Goal: Answer question/provide support

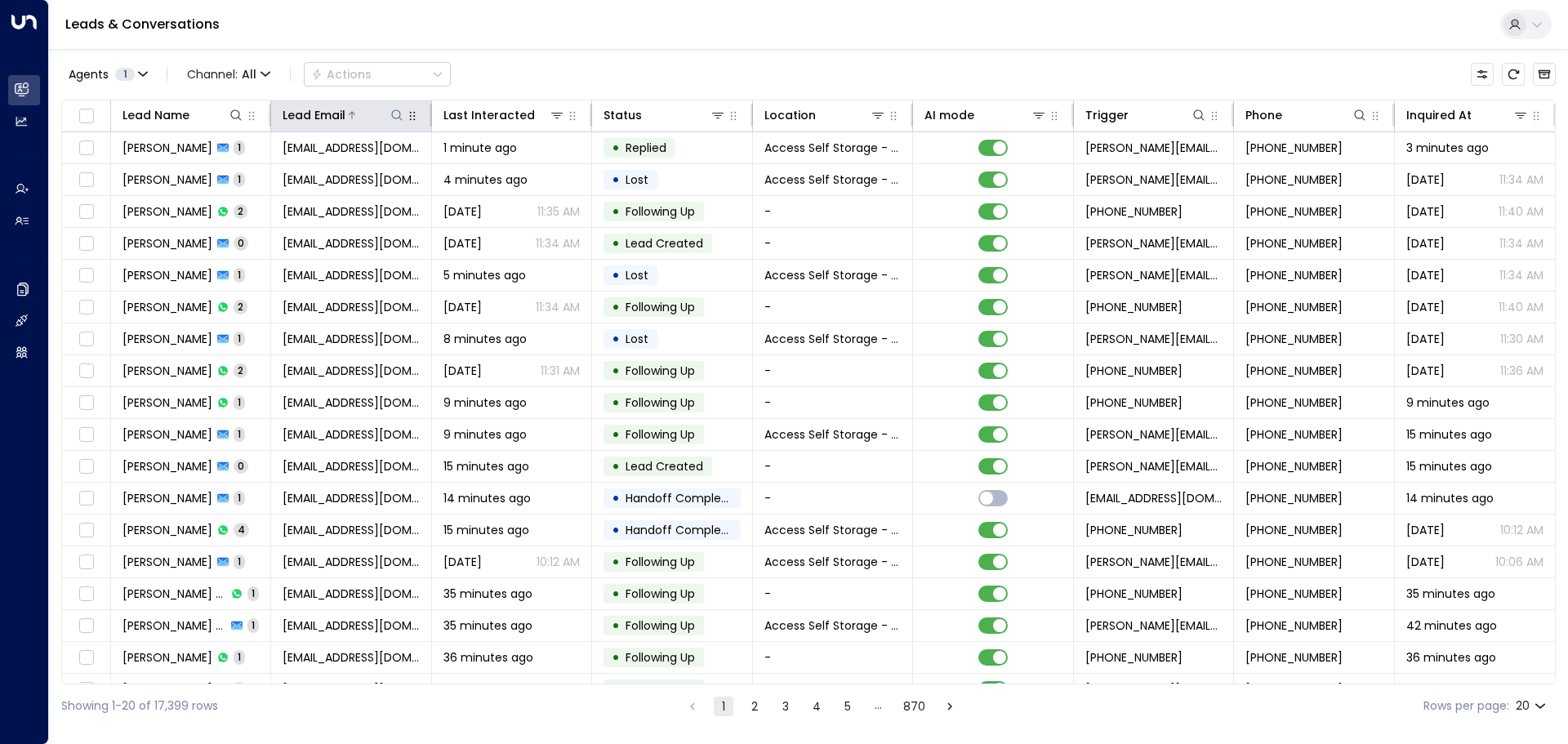
click at [393, 116] on icon at bounding box center [396, 114] width 13 height 13
type input "**********"
click at [366, 160] on div "Lead Email ​" at bounding box center [395, 161] width 245 height 68
click at [359, 166] on input "text" at bounding box center [396, 174] width 225 height 30
paste input "**********"
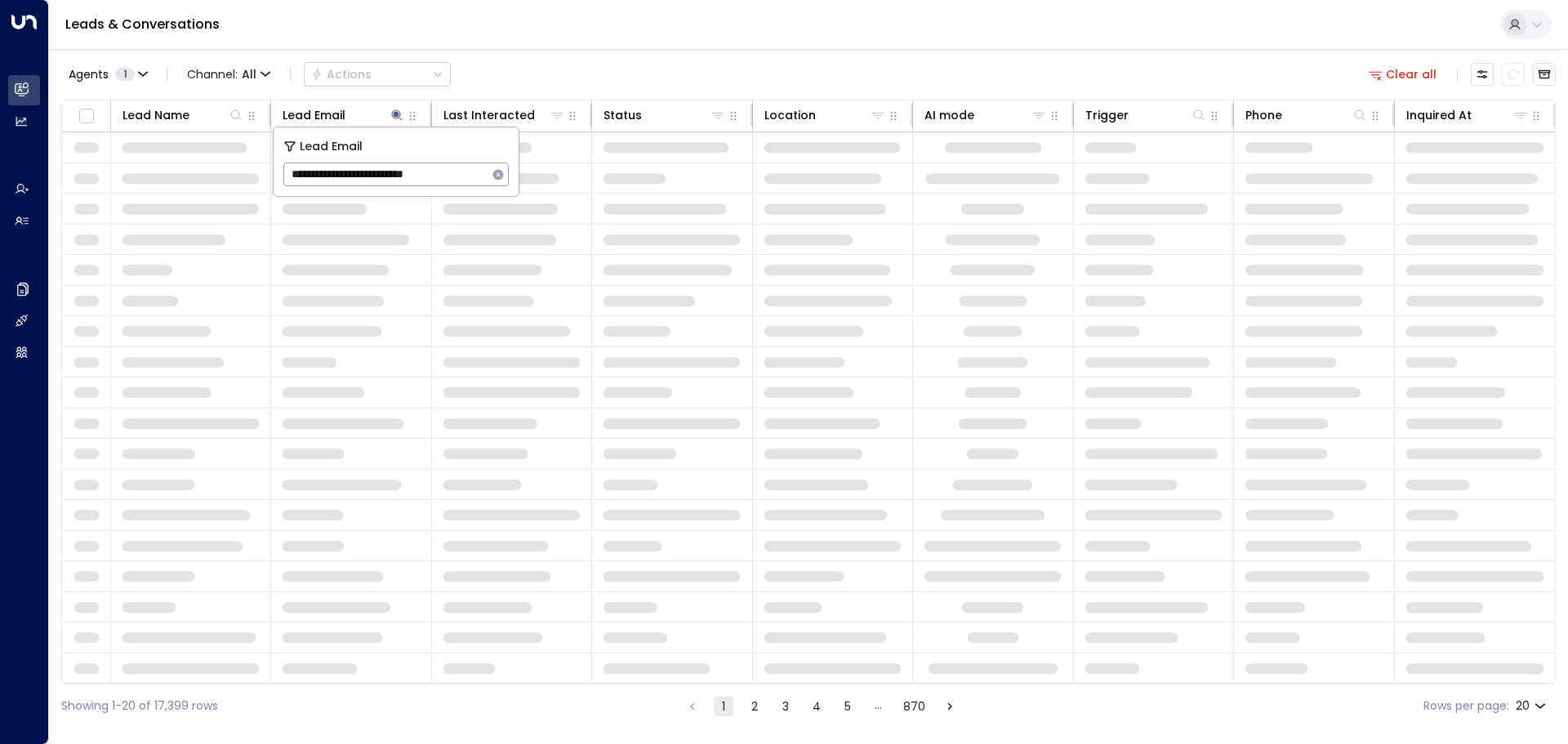
type input "**********"
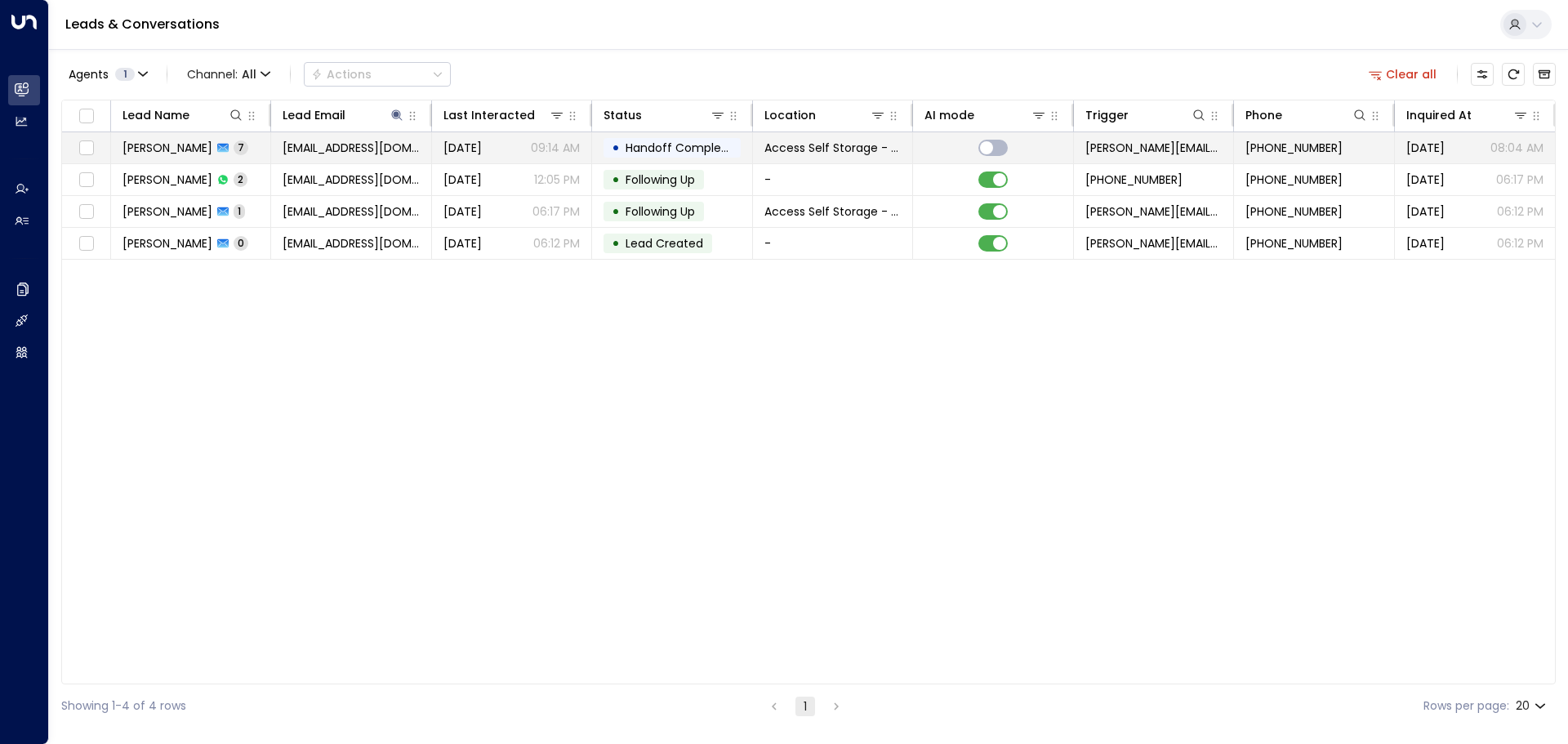
click at [245, 142] on td "[PERSON_NAME] 7" at bounding box center [191, 148] width 160 height 31
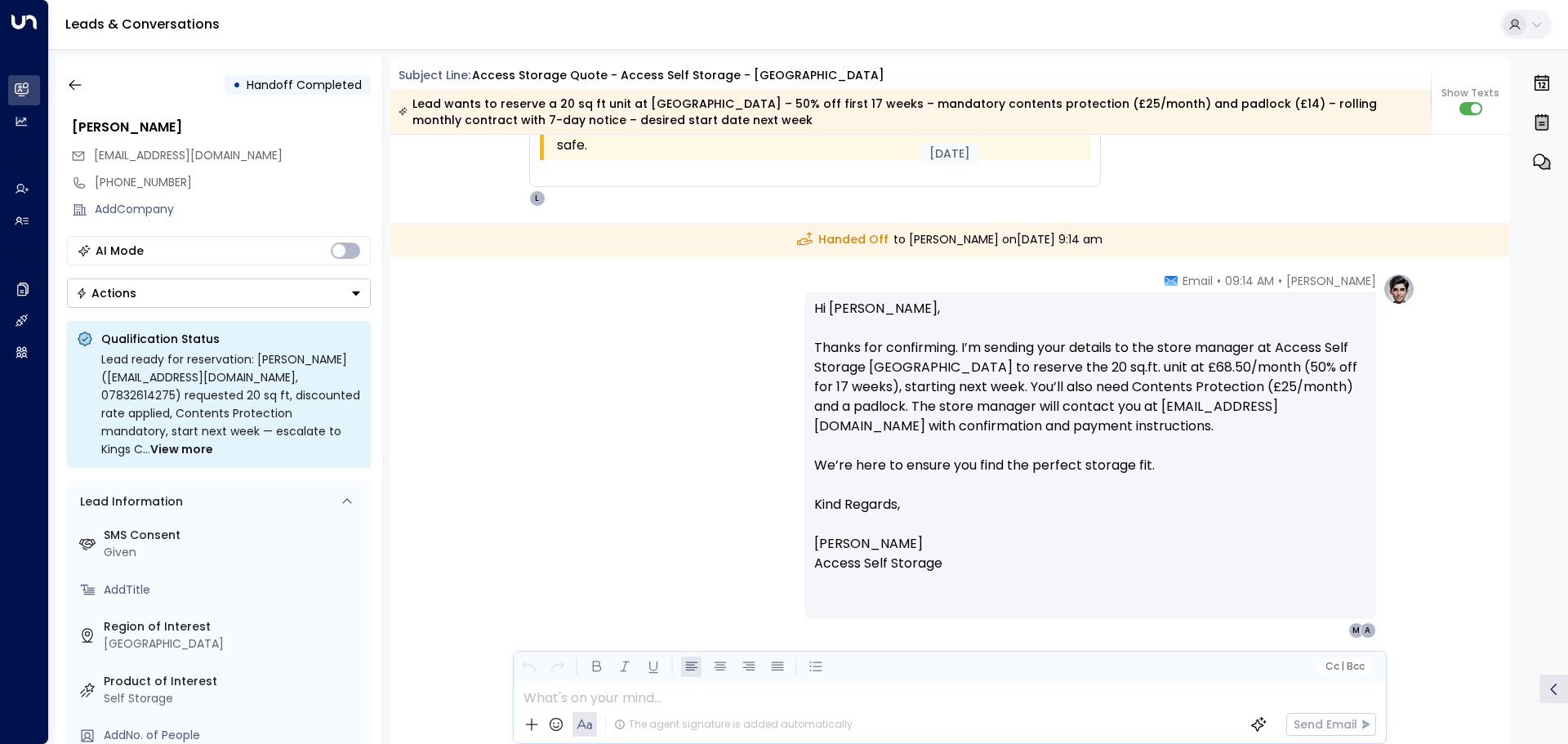
scroll to position [4300, 0]
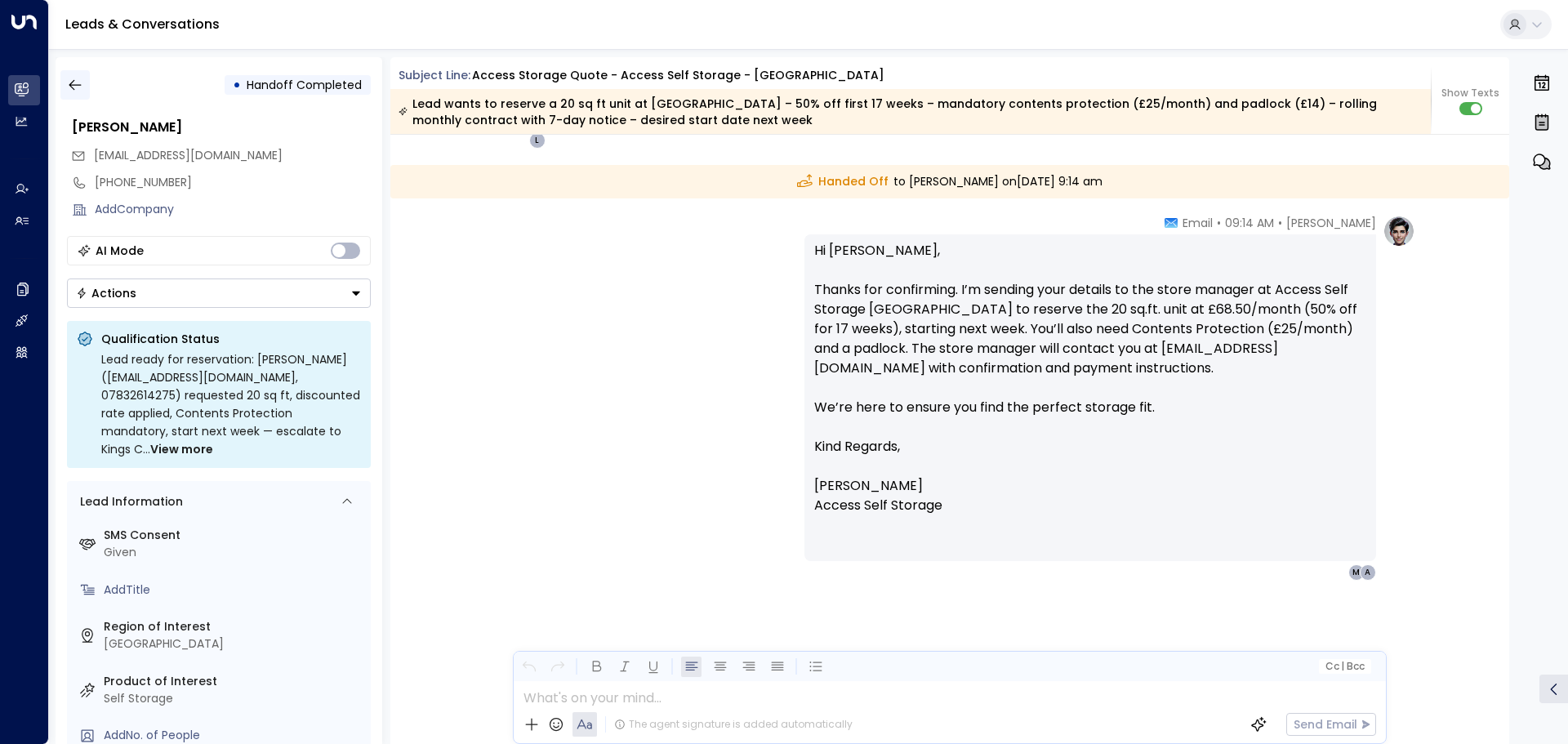
click at [82, 86] on icon "button" at bounding box center [74, 84] width 16 height 16
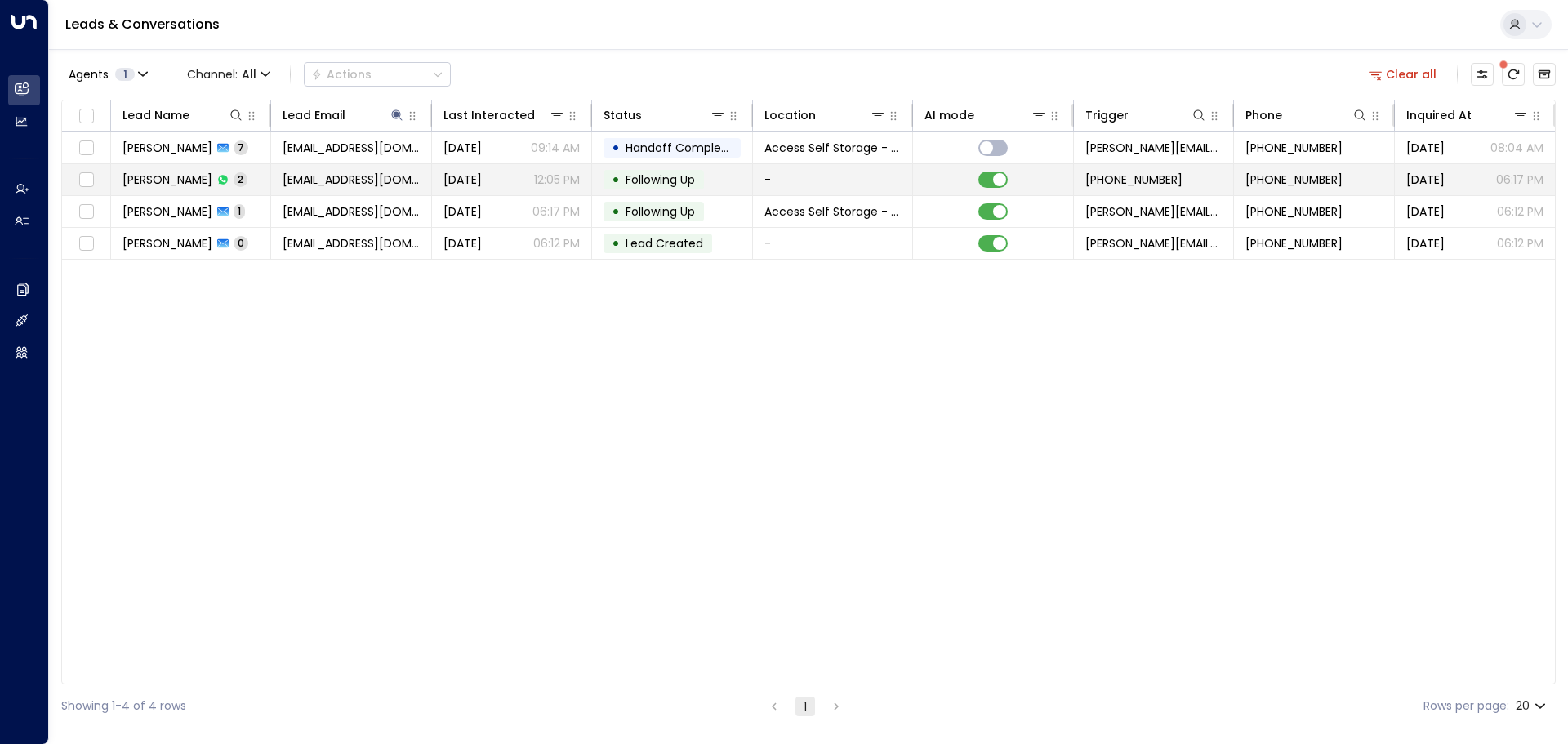
click at [151, 177] on span "[PERSON_NAME]" at bounding box center [166, 179] width 90 height 16
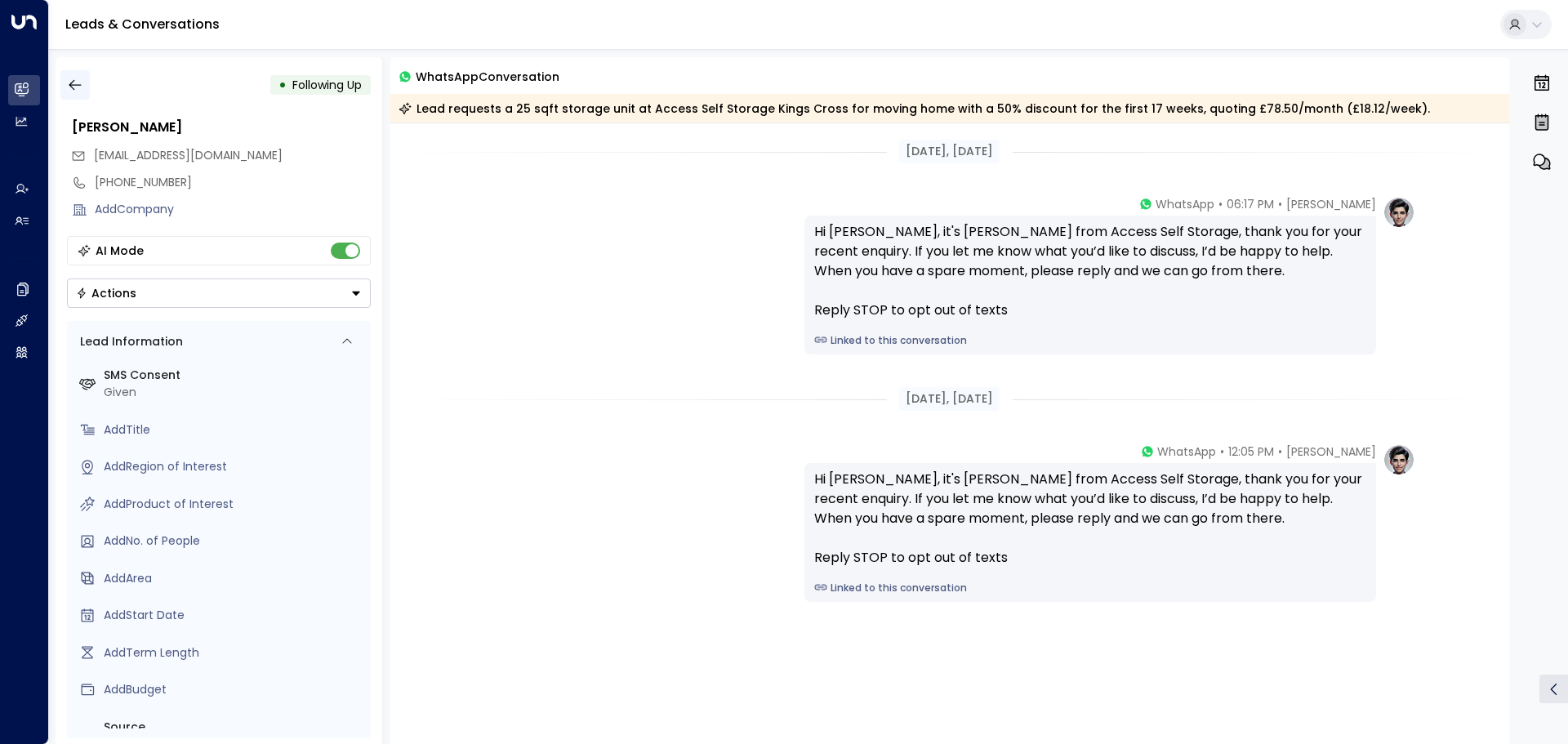
click at [79, 91] on icon "button" at bounding box center [74, 84] width 16 height 16
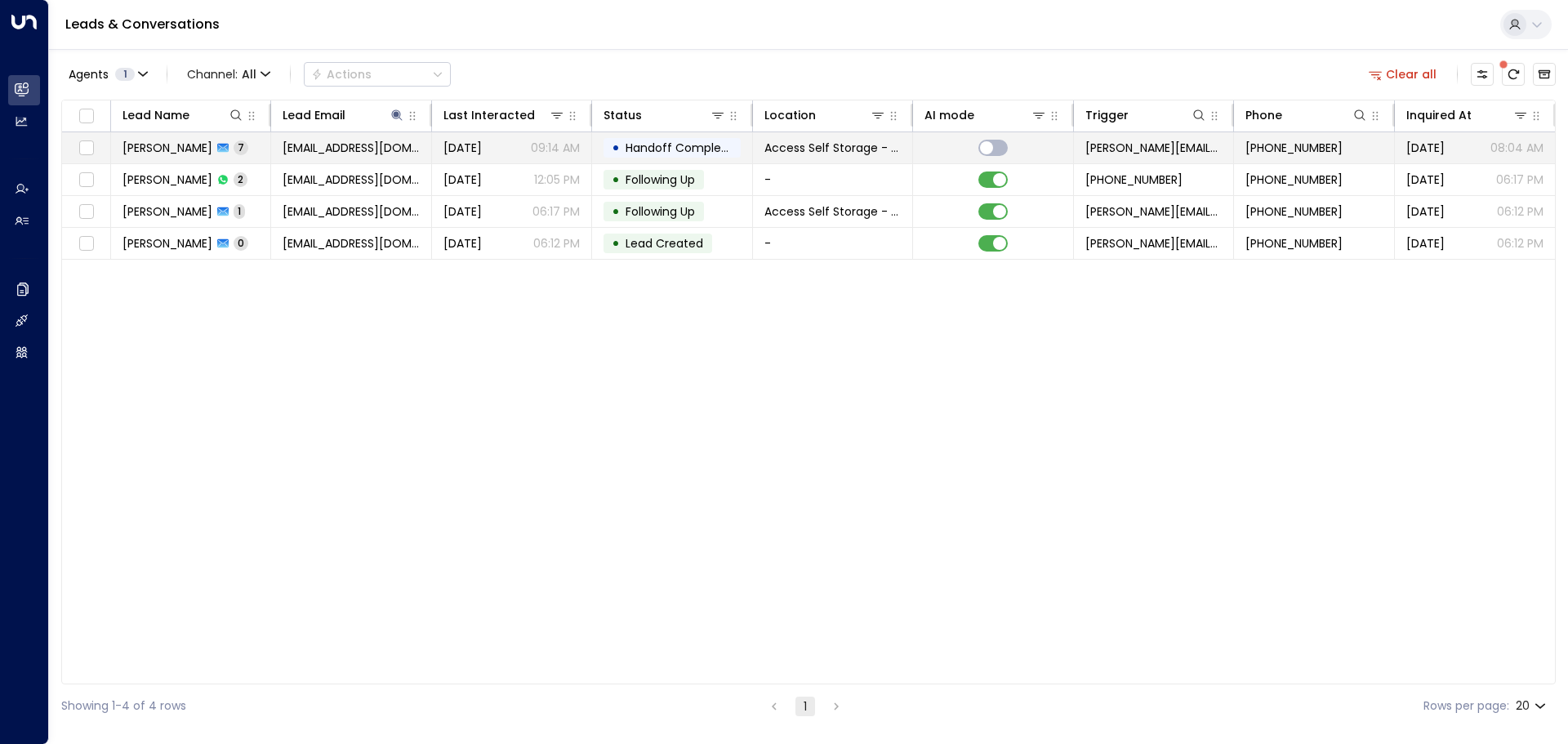
click at [246, 145] on td "[PERSON_NAME] 7" at bounding box center [191, 148] width 160 height 31
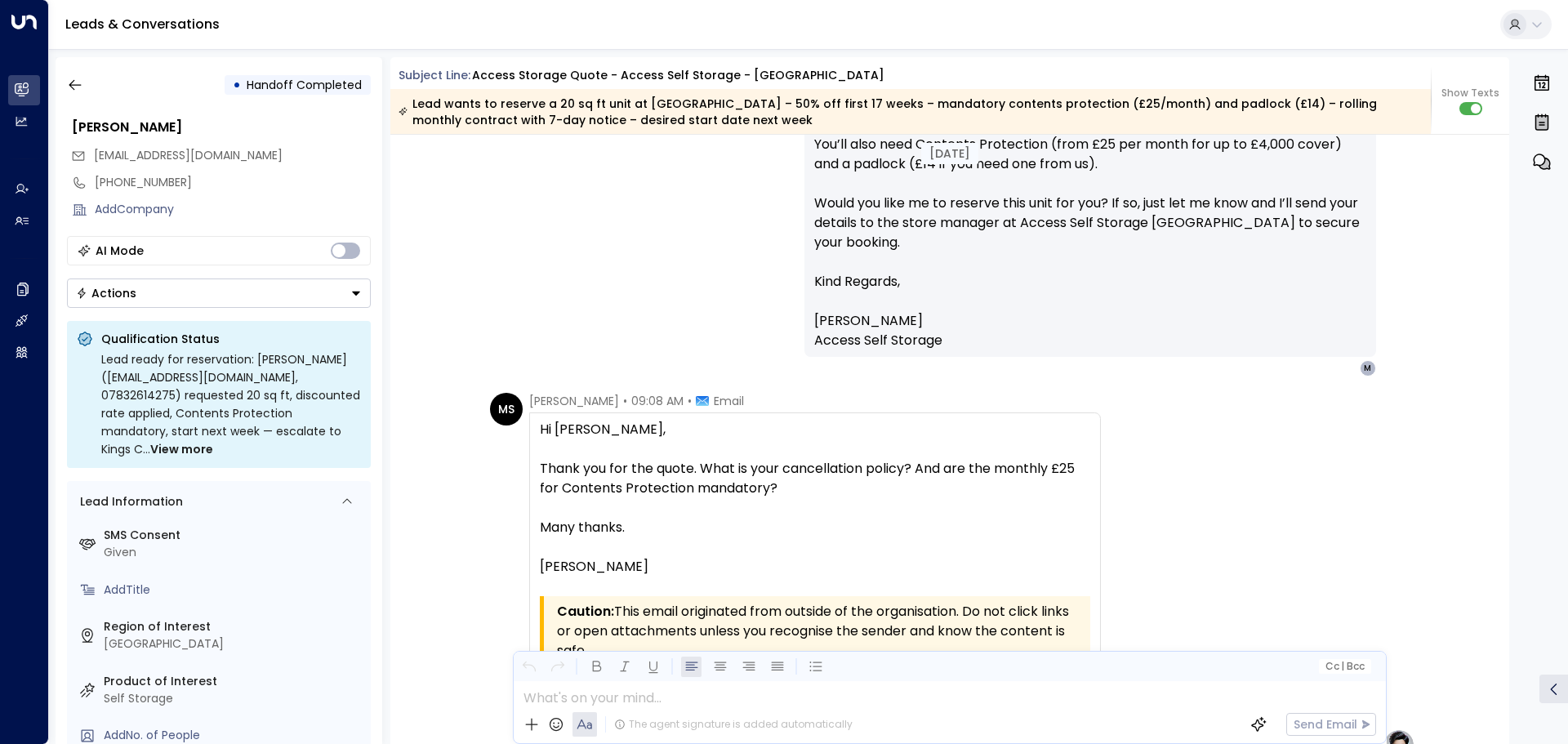
scroll to position [2369, 0]
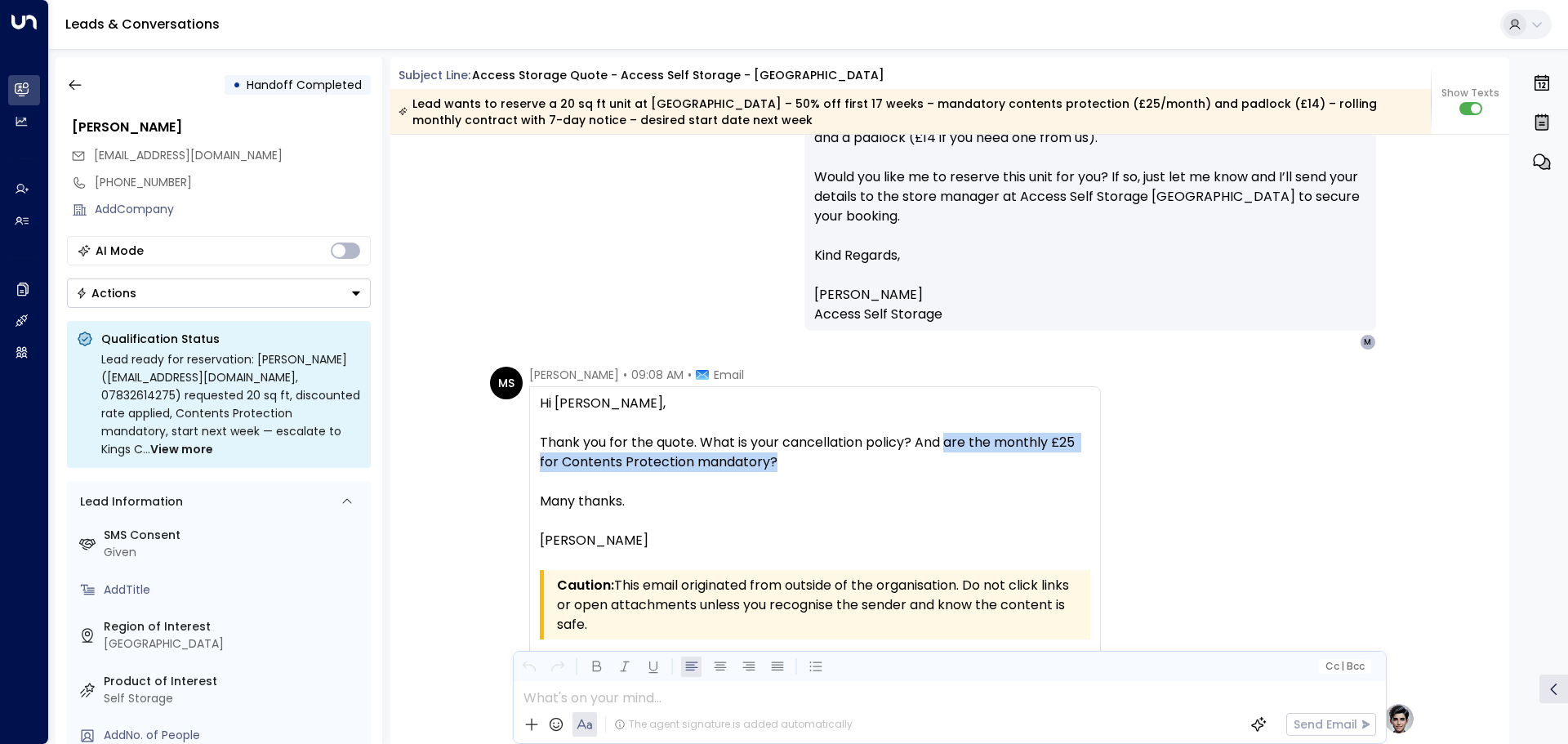
drag, startPoint x: 946, startPoint y: 442, endPoint x: 808, endPoint y: 458, distance: 138.9
click at [808, 458] on div "Thank you for the quote. What is your cancellation policy? And are the monthly …" at bounding box center [814, 452] width 551 height 39
copy div "are the monthly £25 for Contents Protection mandatory?"
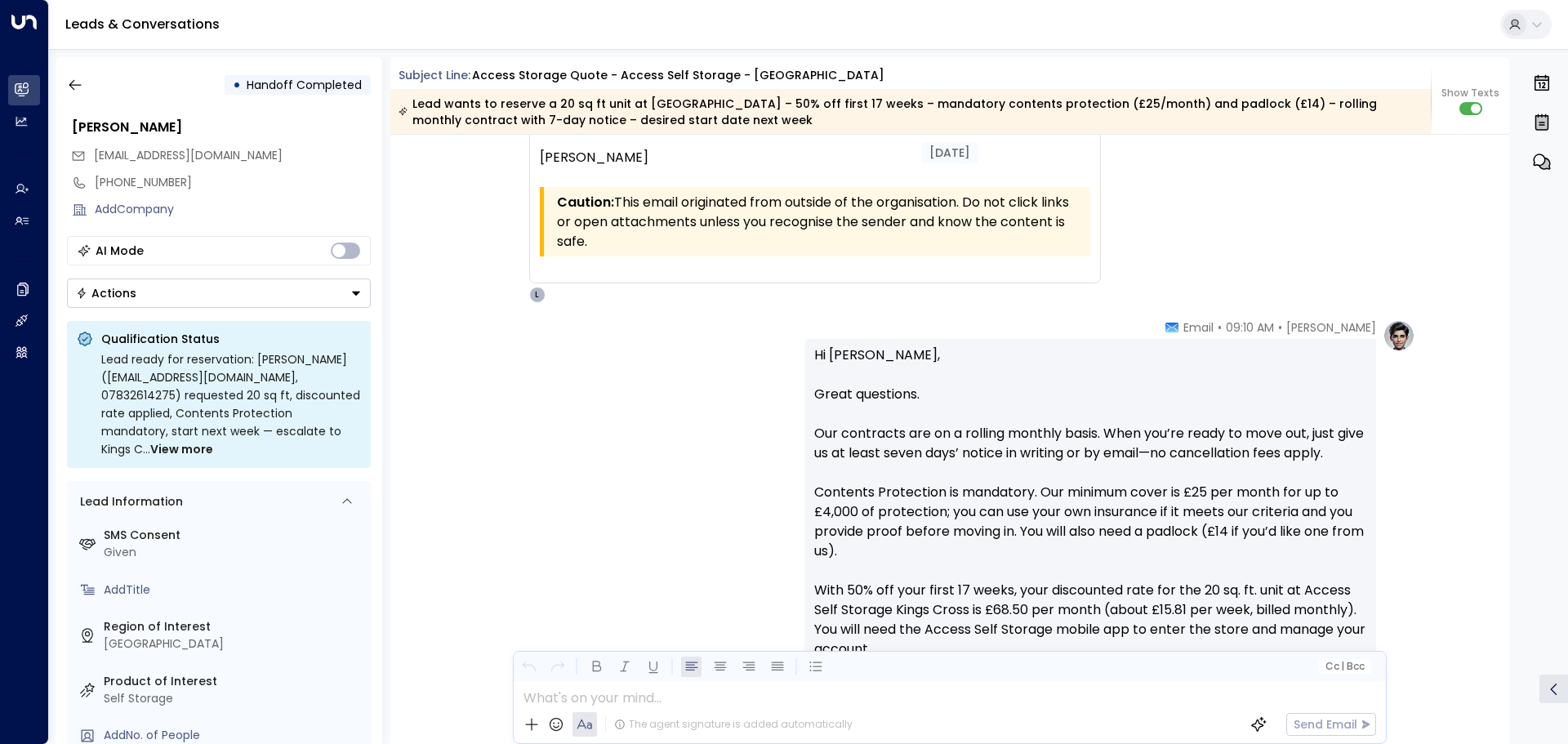
scroll to position [2777, 0]
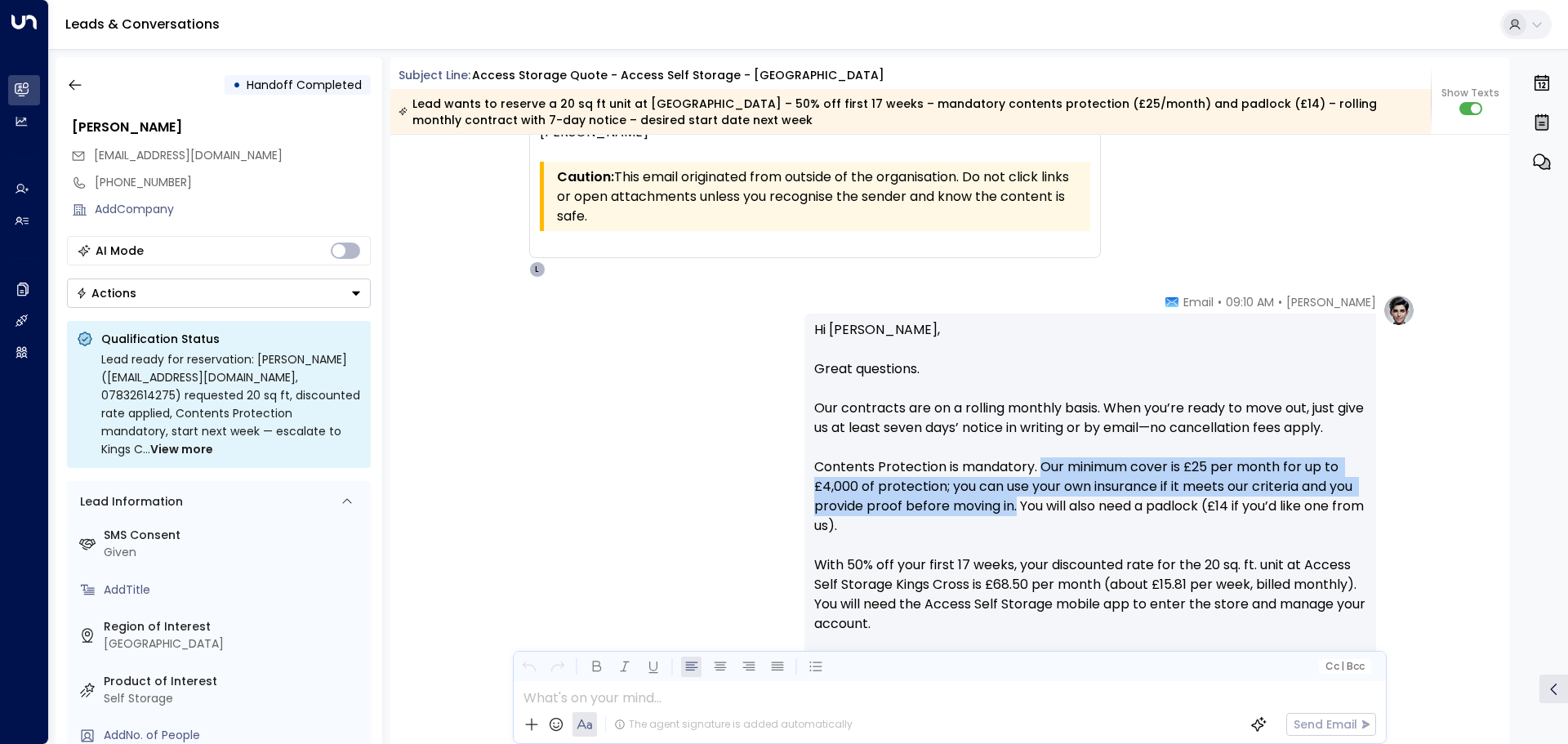
drag, startPoint x: 1038, startPoint y: 464, endPoint x: 1017, endPoint y: 499, distance: 40.8
click at [1017, 499] on p "Hi [PERSON_NAME], Great questions. Our contracts are on a rolling monthly basis…" at bounding box center [1090, 526] width 552 height 411
copy p "Our minimum cover is £25 per month for up to £4,000 of protection; you can use …"
